Goal: Task Accomplishment & Management: Manage account settings

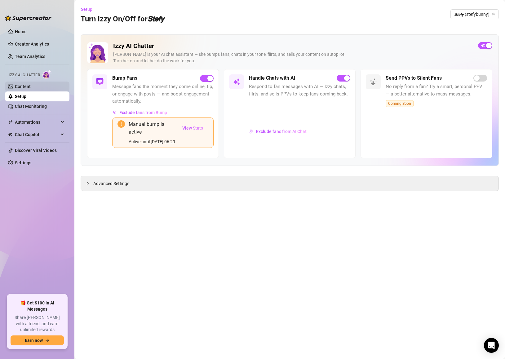
click at [31, 89] on link "Content" at bounding box center [23, 86] width 16 height 5
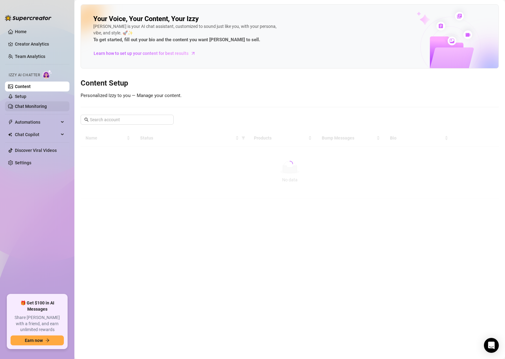
click at [24, 106] on link "Chat Monitoring" at bounding box center [31, 106] width 32 height 5
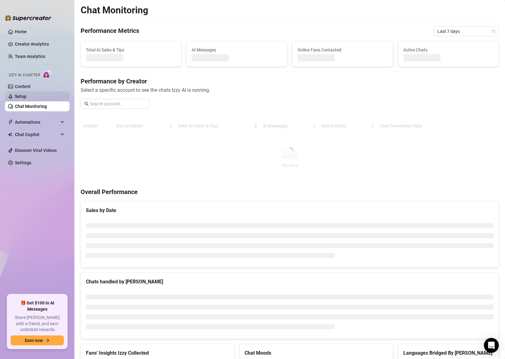
click at [25, 96] on link "Setup" at bounding box center [20, 96] width 11 height 5
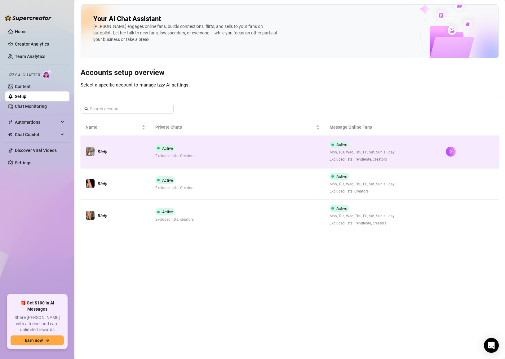
click at [349, 149] on div "Active Mon, Tue, Wed, Thu, Fri, Sat, Sun all day Excluded lists: Pendiente, Cre…" at bounding box center [361, 152] width 65 height 22
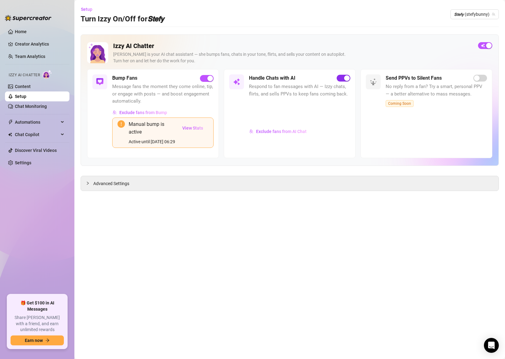
click at [345, 81] on span "button" at bounding box center [344, 78] width 14 height 7
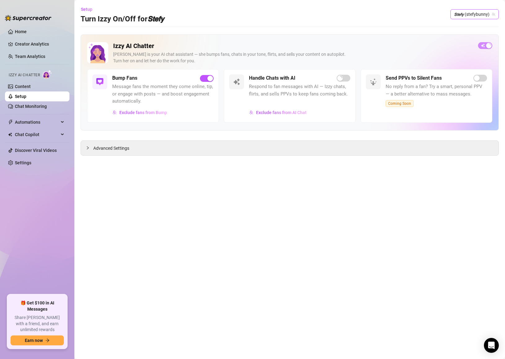
click at [481, 16] on span "𝙎𝙩𝙚𝙛𝙮 (stefybunny)" at bounding box center [474, 14] width 41 height 9
click at [472, 38] on span "( stefysclub )" at bounding box center [473, 37] width 23 height 7
click at [344, 79] on div "button" at bounding box center [347, 78] width 6 height 6
click at [465, 16] on span "𝙎𝙩𝙚𝙛𝙮 (stefysclub)" at bounding box center [475, 14] width 39 height 9
click at [467, 48] on span "( dangerbabygirl )" at bounding box center [478, 48] width 32 height 7
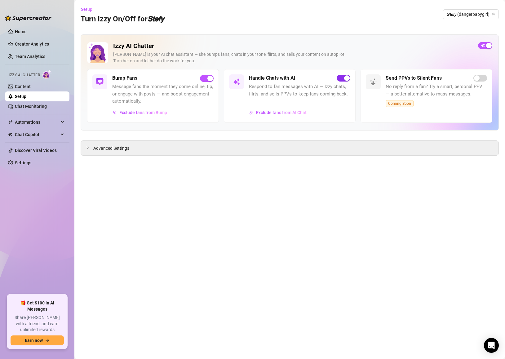
click at [341, 78] on span "button" at bounding box center [344, 78] width 14 height 7
click at [458, 12] on span "𝙎𝙩𝙚𝙛𝙮 (dangerbabygirl)" at bounding box center [471, 14] width 48 height 9
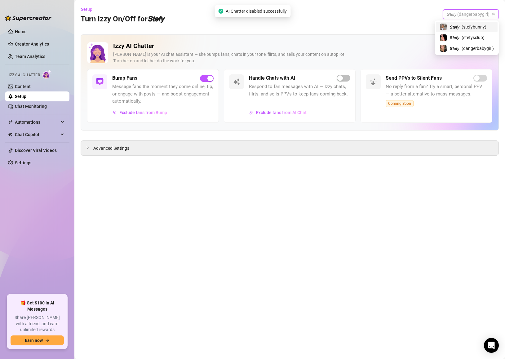
click at [454, 27] on span "𝙎𝙩𝙚𝙛𝙮" at bounding box center [454, 27] width 10 height 7
